Goal: Task Accomplishment & Management: Use online tool/utility

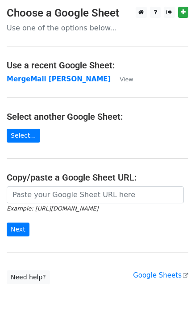
click at [42, 82] on strong "MergeMail [PERSON_NAME]" at bounding box center [59, 79] width 104 height 8
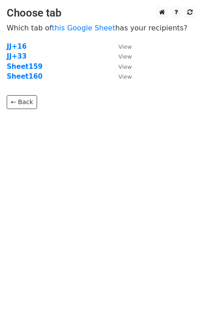
click at [30, 80] on strong "Sheet160" at bounding box center [25, 76] width 36 height 8
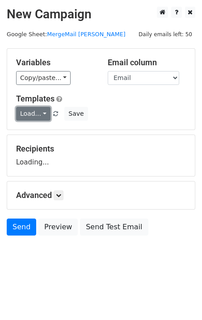
click at [34, 112] on link "Load..." at bounding box center [33, 114] width 34 height 14
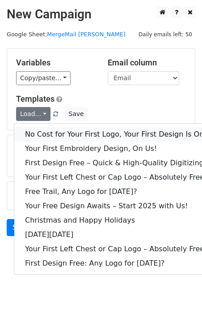
click at [48, 134] on link "No Cost for Your First Logo, Your First Design Is On Us!" at bounding box center [121, 134] width 215 height 14
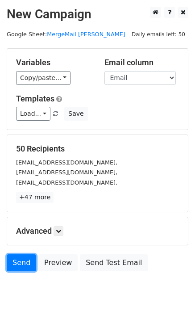
click at [16, 257] on link "Send" at bounding box center [22, 263] width 30 height 17
